Goal: Task Accomplishment & Management: Manage account settings

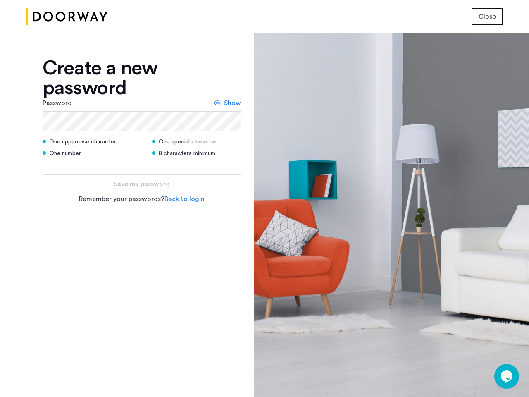
click at [487, 17] on span "Close" at bounding box center [486, 17] width 17 height 10
click at [228, 103] on span "Show" at bounding box center [232, 103] width 17 height 10
click at [184, 199] on link "Back to login" at bounding box center [184, 199] width 40 height 10
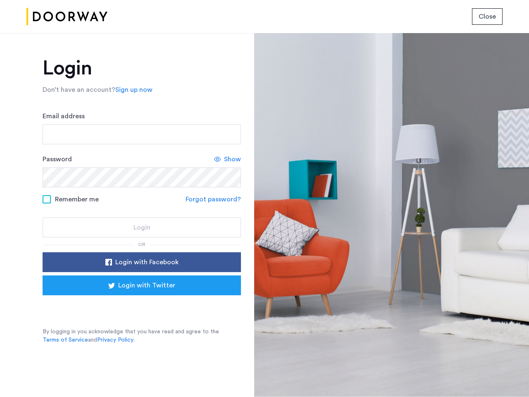
click at [506, 376] on div at bounding box center [391, 214] width 275 height 363
